Goal: Task Accomplishment & Management: Use online tool/utility

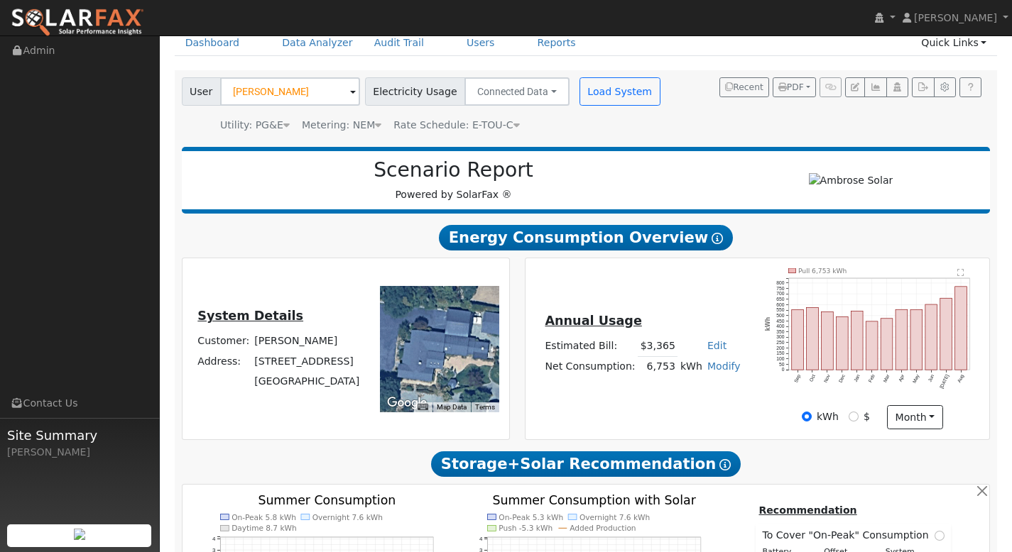
scroll to position [52, 0]
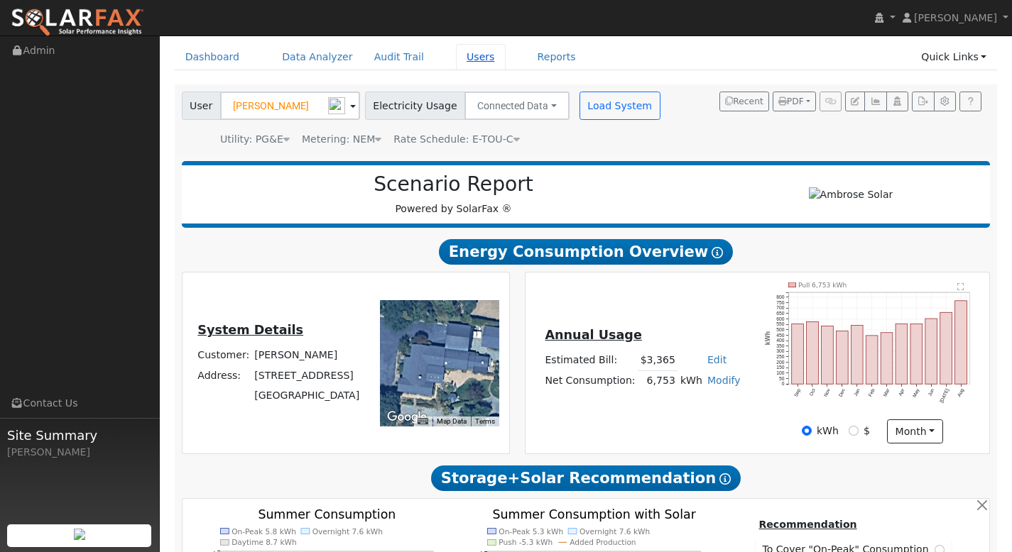
click at [471, 59] on link "Users" at bounding box center [481, 57] width 50 height 26
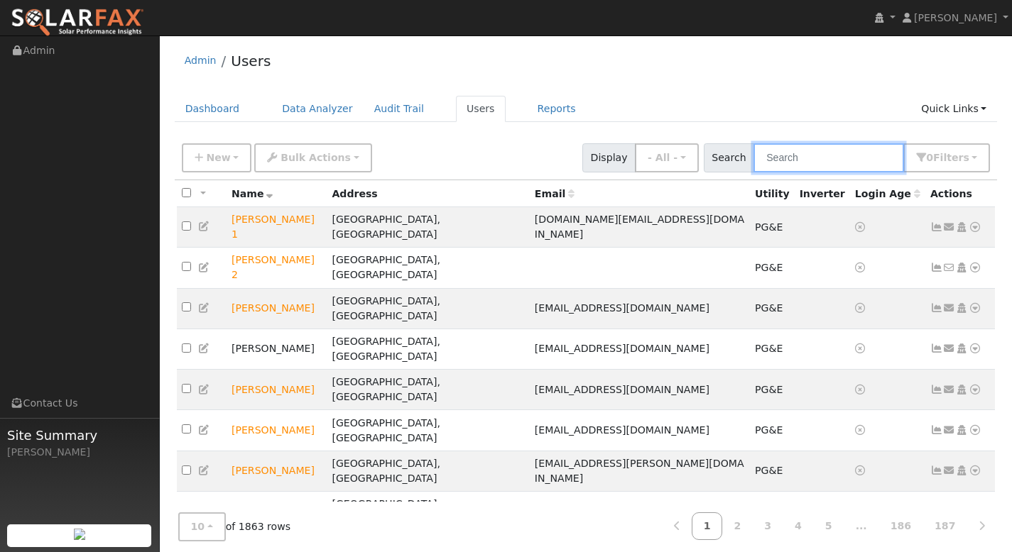
click at [796, 160] on input "text" at bounding box center [828, 157] width 150 height 29
paste input "[PERSON_NAME]"
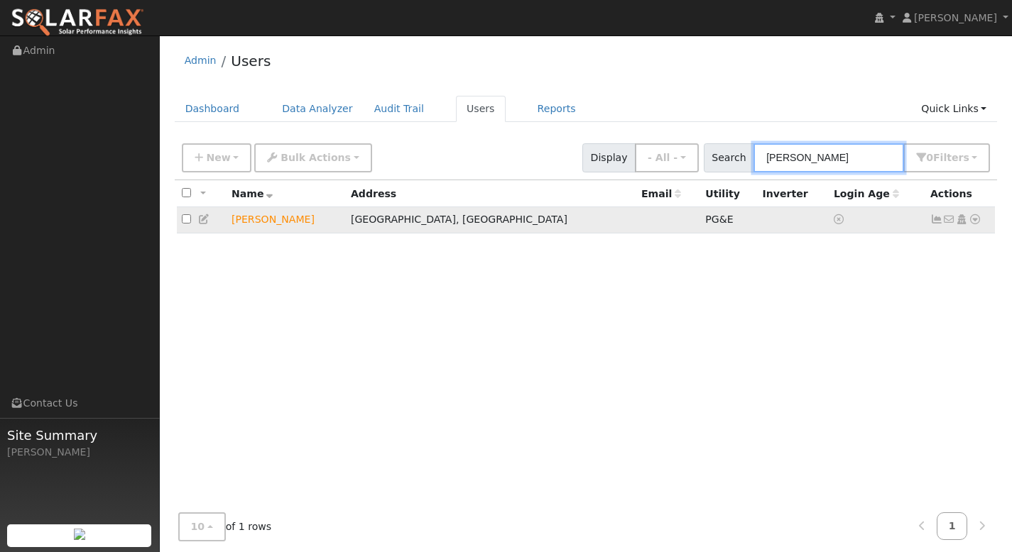
type input "[PERSON_NAME]"
click at [975, 221] on icon at bounding box center [974, 219] width 13 height 10
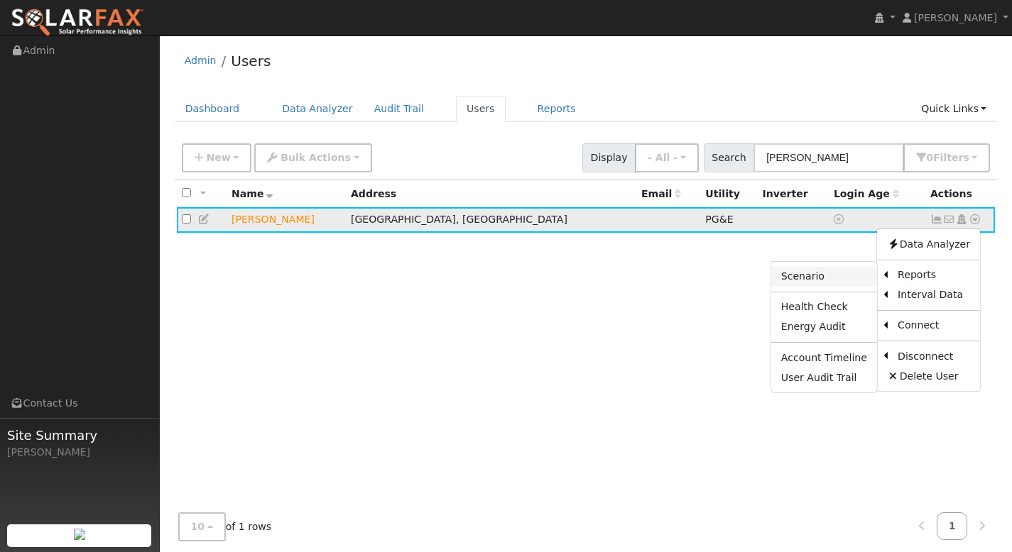
click at [828, 275] on link "Scenario" at bounding box center [824, 277] width 106 height 20
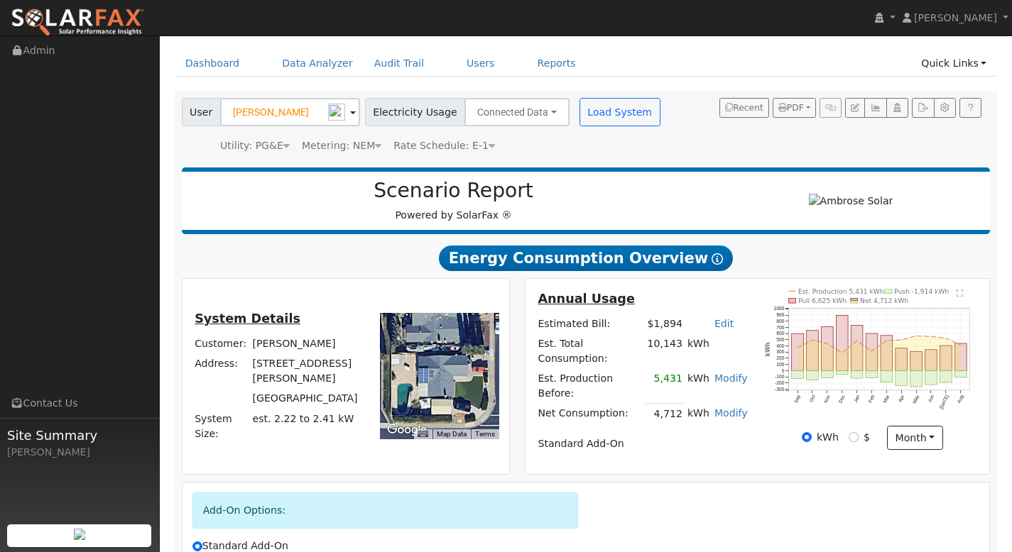
scroll to position [199, 0]
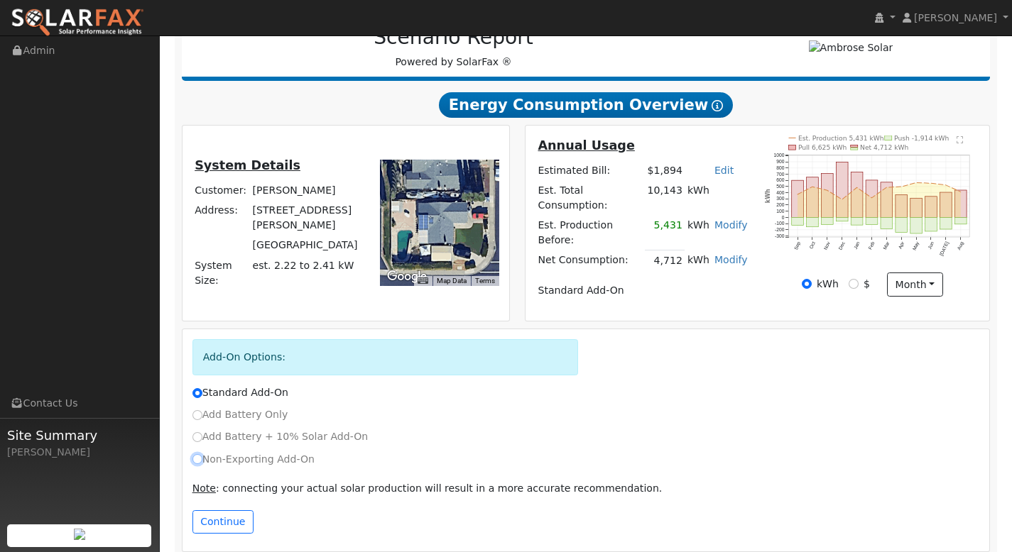
click at [197, 454] on input "Non-Exporting Add-On" at bounding box center [197, 459] width 10 height 10
radio input "true"
radio input "false"
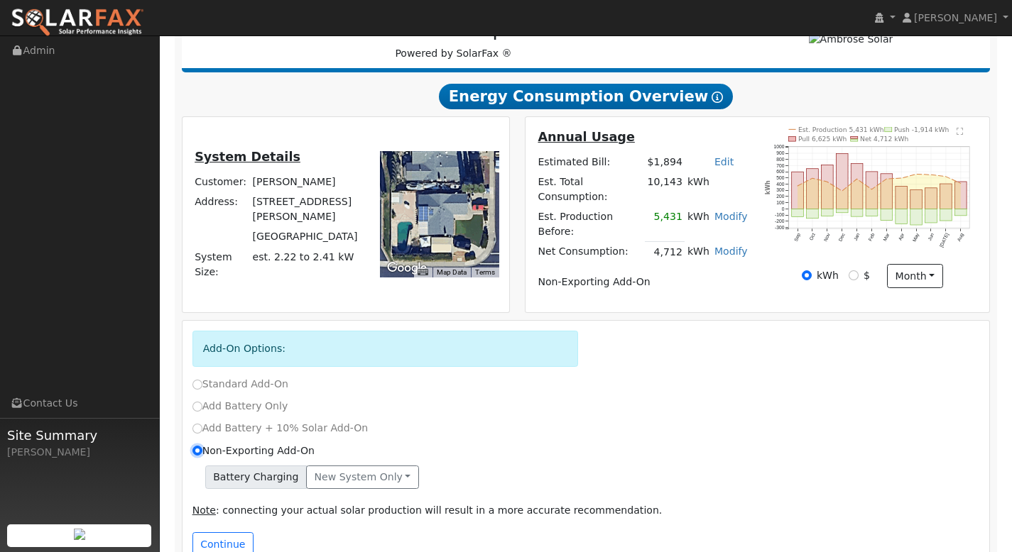
scroll to position [229, 0]
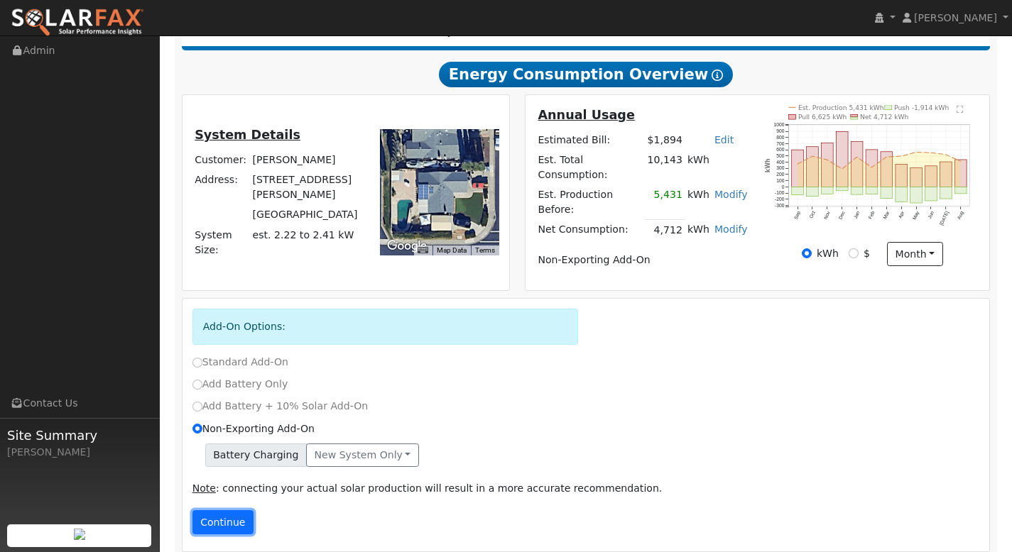
click at [221, 512] on button "Continue" at bounding box center [222, 522] width 61 height 24
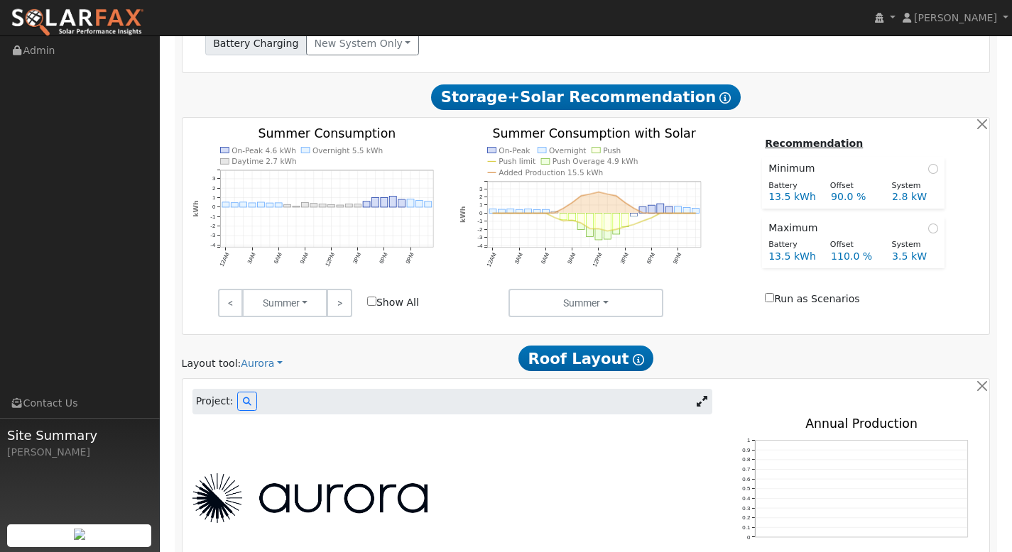
scroll to position [669, 0]
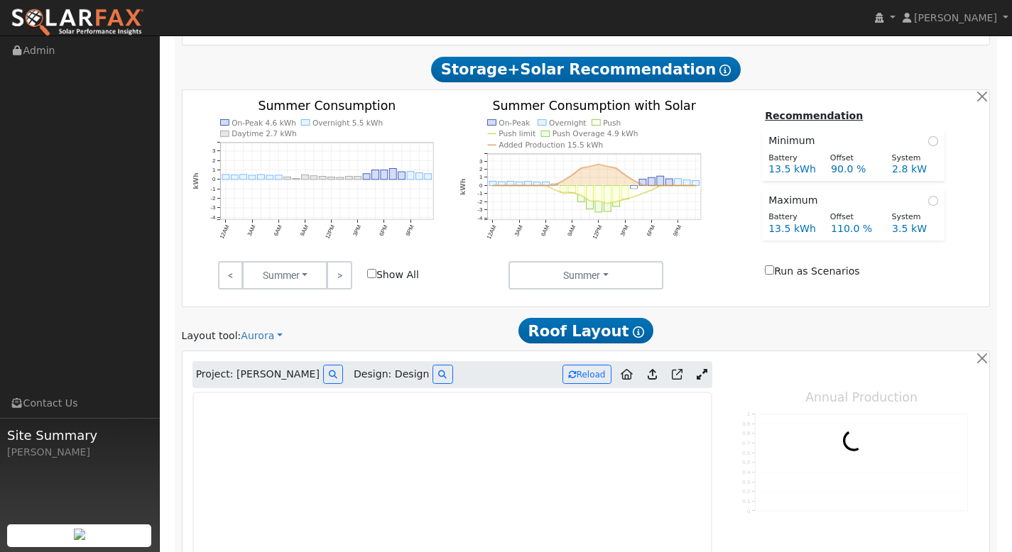
type input "0"
click at [703, 369] on icon at bounding box center [701, 374] width 11 height 11
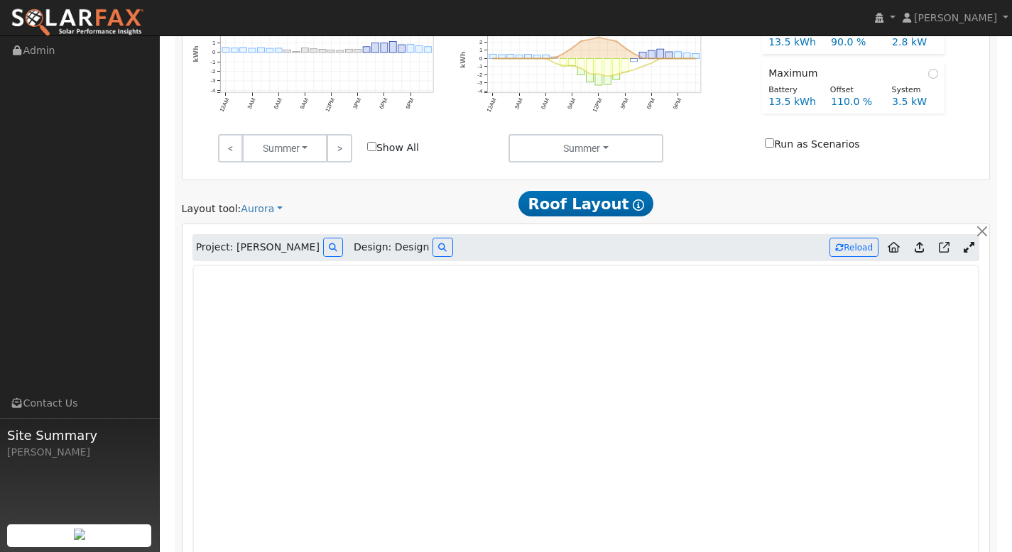
scroll to position [867, 0]
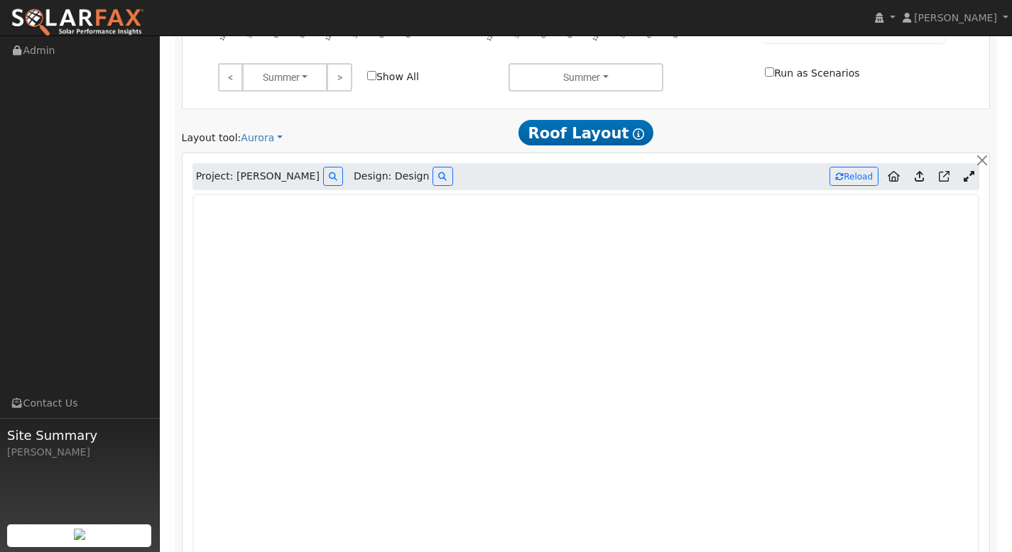
click at [923, 171] on icon at bounding box center [918, 176] width 9 height 11
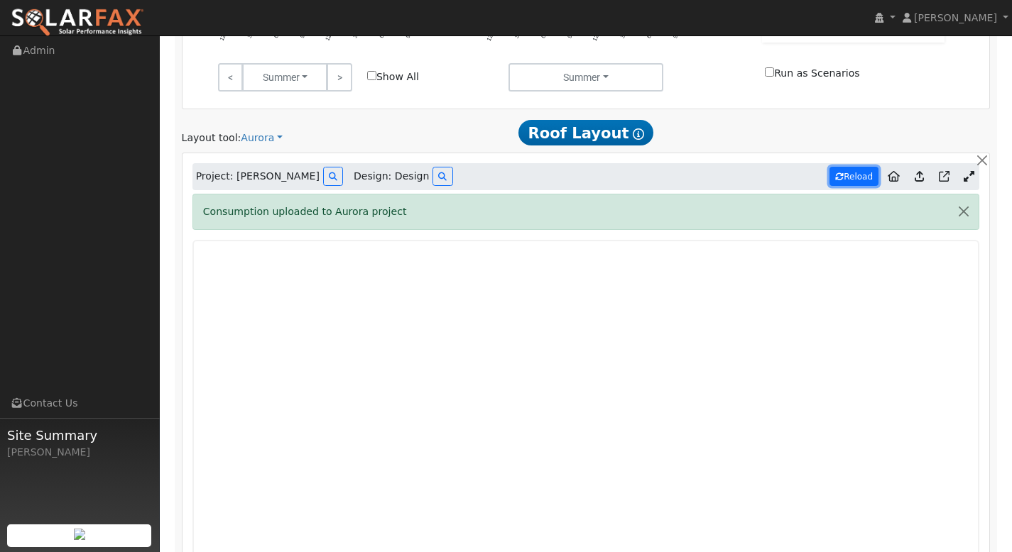
click at [860, 168] on button "Reload" at bounding box center [853, 176] width 49 height 19
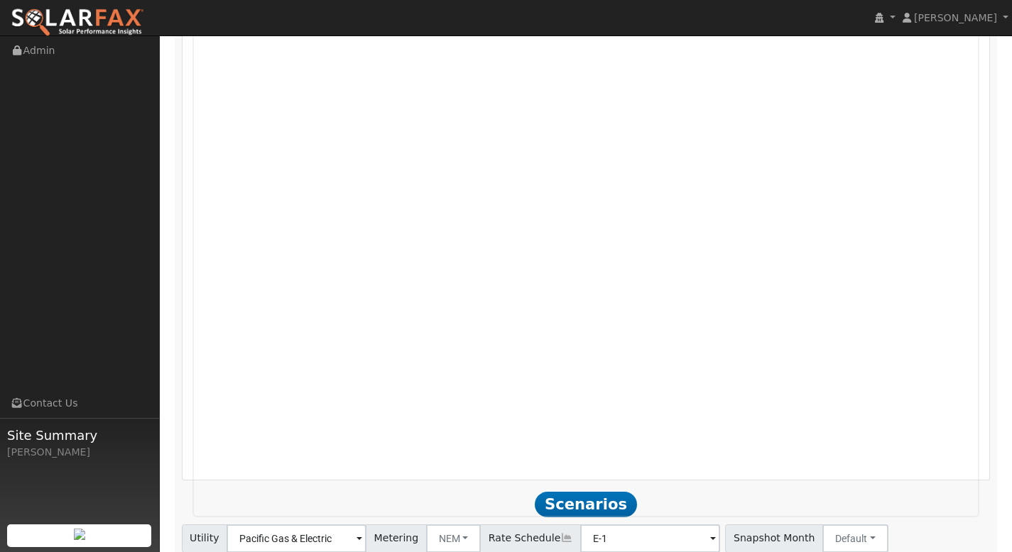
scroll to position [1132, 0]
